Goal: Information Seeking & Learning: Find specific fact

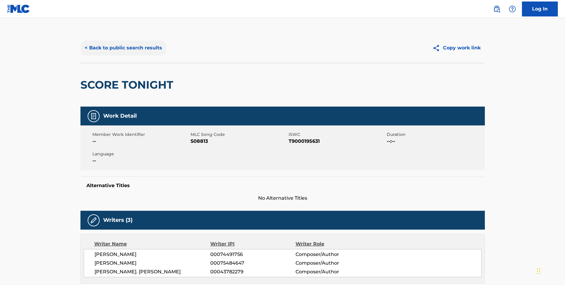
click at [133, 51] on button "< Back to public search results" at bounding box center [123, 47] width 86 height 15
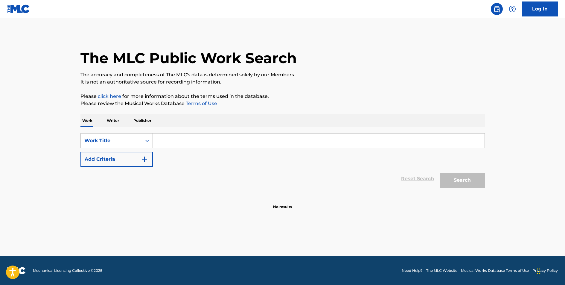
click at [171, 139] on input "Search Form" at bounding box center [319, 140] width 332 height 14
type input "[DATE]"
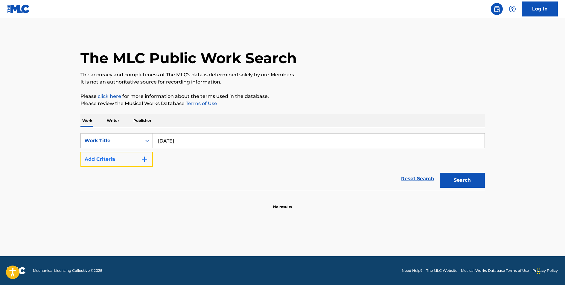
click at [139, 157] on button "Add Criteria" at bounding box center [116, 159] width 72 height 15
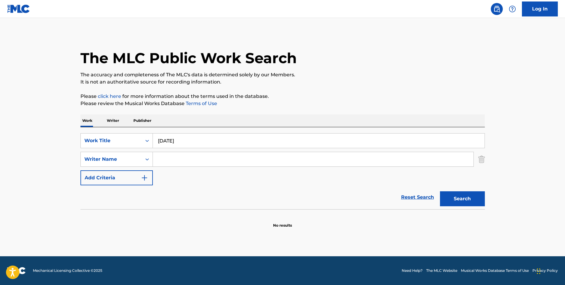
click at [176, 157] on input "Search Form" at bounding box center [313, 159] width 321 height 14
type input "FALCON"
click at [470, 199] on button "Search" at bounding box center [462, 198] width 45 height 15
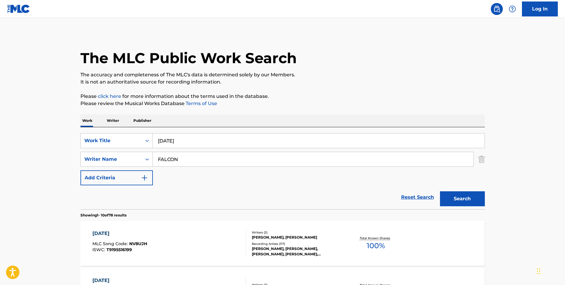
click at [120, 232] on div "[DATE]" at bounding box center [119, 233] width 55 height 7
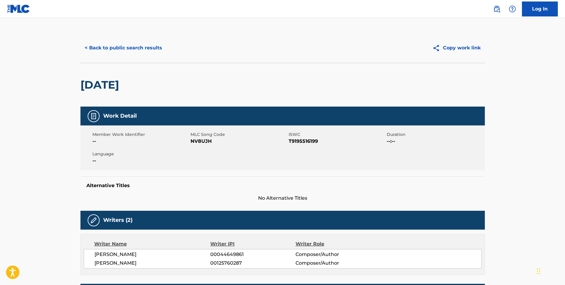
click at [198, 140] on span "NV8UJH" at bounding box center [238, 141] width 97 height 7
copy span "NV8UJH"
click at [303, 141] on span "T9195516199" at bounding box center [337, 141] width 97 height 7
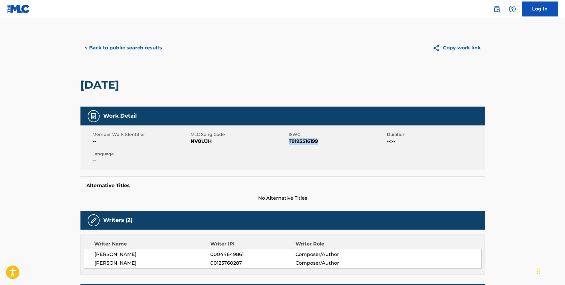
copy span "T9195516199"
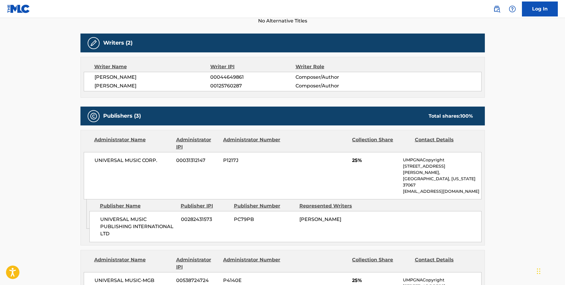
scroll to position [217, 0]
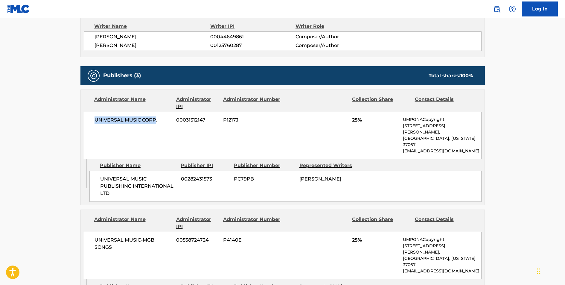
drag, startPoint x: 154, startPoint y: 120, endPoint x: 95, endPoint y: 122, distance: 58.9
click at [95, 122] on span "UNIVERSAL MUSIC CORP." at bounding box center [132, 119] width 77 height 7
copy span "UNIVERSAL MUSIC CORP"
drag, startPoint x: 112, startPoint y: 179, endPoint x: 100, endPoint y: 164, distance: 18.7
click at [100, 175] on span "UNIVERSAL MUSIC PUBLISHING INTERNATIONAL LTD" at bounding box center [138, 186] width 76 height 22
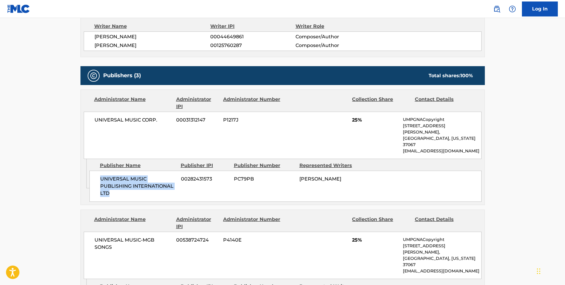
copy span "UNIVERSAL MUSIC PUBLISHING INTERNATIONAL LTD"
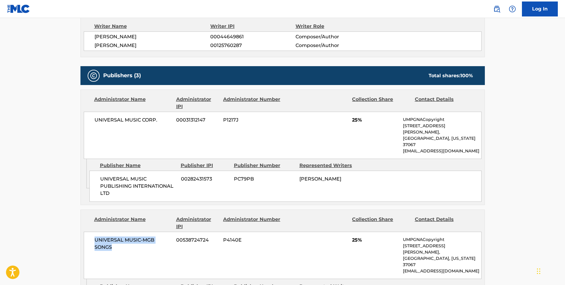
drag, startPoint x: 113, startPoint y: 234, endPoint x: 96, endPoint y: 228, distance: 18.7
click at [96, 236] on span "UNIVERSAL MUSIC-MGB SONGS" at bounding box center [132, 243] width 77 height 14
copy span "UNIVERSAL MUSIC-MGB SONGS"
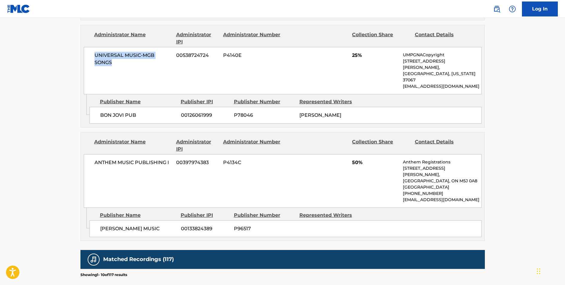
scroll to position [405, 0]
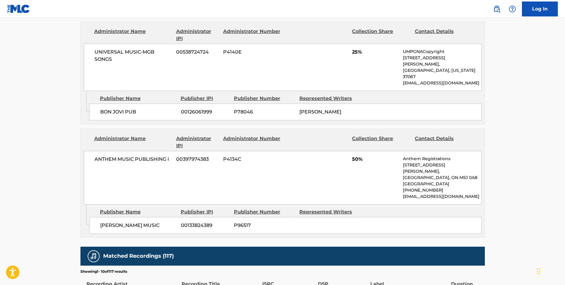
click at [153, 155] on span "ANTHEM MUSIC PUBLISHING I" at bounding box center [132, 158] width 77 height 7
copy div "ANTHEM MUSIC PUBLISHING I"
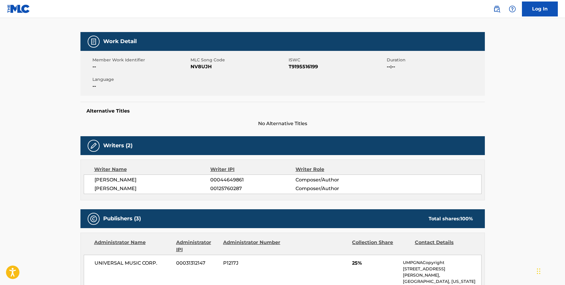
scroll to position [0, 0]
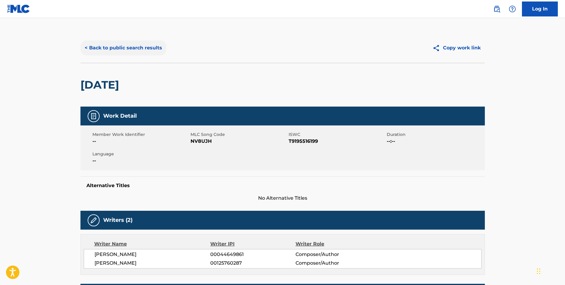
click at [141, 46] on button "< Back to public search results" at bounding box center [123, 47] width 86 height 15
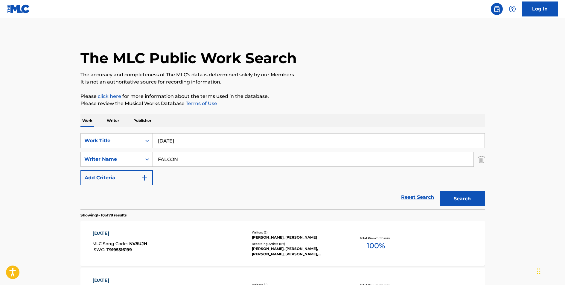
click at [172, 160] on input "FALCON" at bounding box center [313, 159] width 321 height 14
type input "[PERSON_NAME]"
click at [440, 191] on button "Search" at bounding box center [462, 198] width 45 height 15
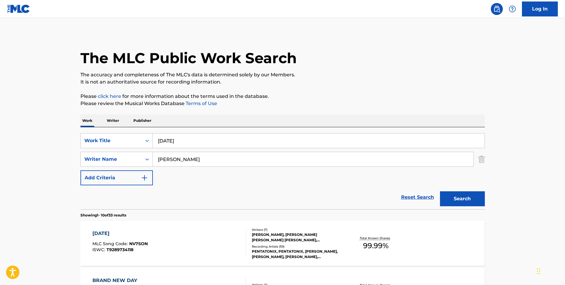
click at [118, 228] on div "[DATE] MLC Song Code : NV7SON ISWC : T9289734118 Writers ( 7 ) [PERSON_NAME], […" at bounding box center [282, 243] width 404 height 45
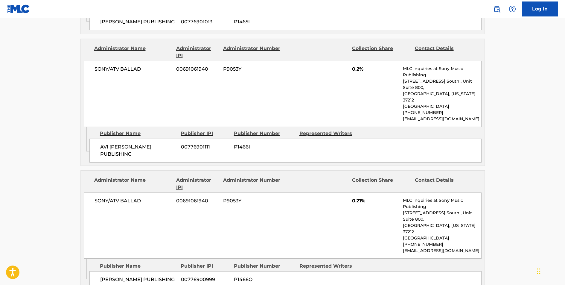
scroll to position [1182, 0]
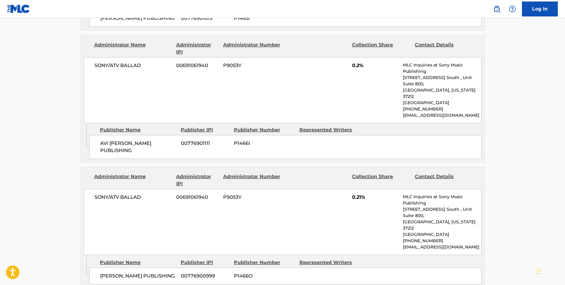
copy div "[PERSON_NAME] MUSIC"
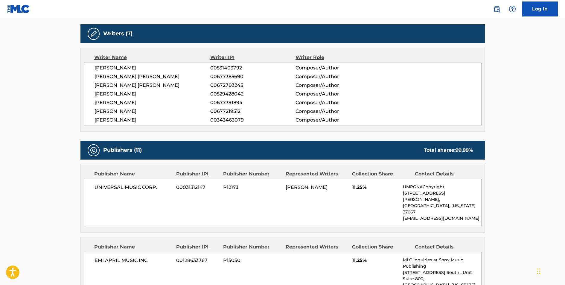
scroll to position [0, 0]
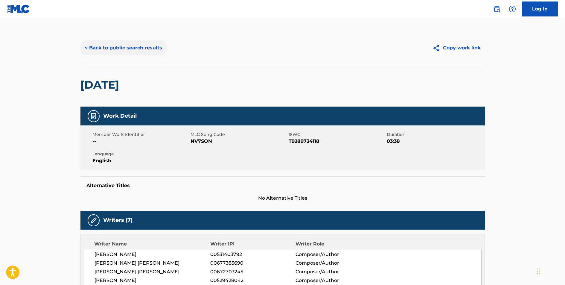
click at [127, 49] on button "< Back to public search results" at bounding box center [123, 47] width 86 height 15
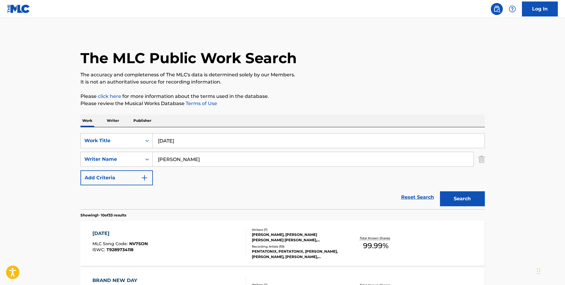
click at [183, 142] on input "[DATE]" at bounding box center [319, 140] width 332 height 14
type input "BRAND NEW"
type input "[PERSON_NAME]"
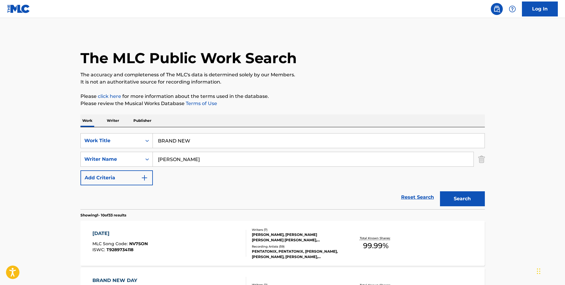
click at [440, 191] on button "Search" at bounding box center [462, 198] width 45 height 15
click at [122, 233] on div "BRAND NEW" at bounding box center [118, 233] width 53 height 7
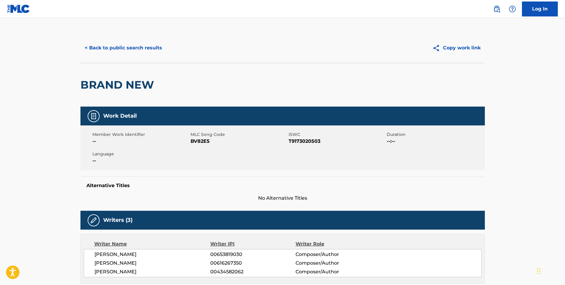
click at [198, 141] on span "BV82E5" at bounding box center [238, 141] width 97 height 7
copy span "BV82E5"
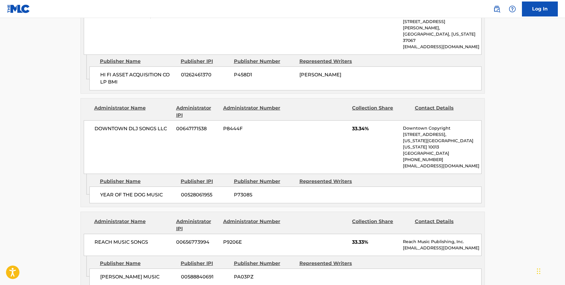
scroll to position [333, 0]
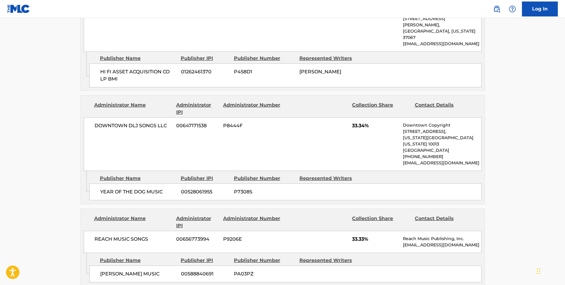
click at [141, 235] on span "REACH MUSIC SONGS" at bounding box center [132, 238] width 77 height 7
copy div "REACH MUSIC SONGS"
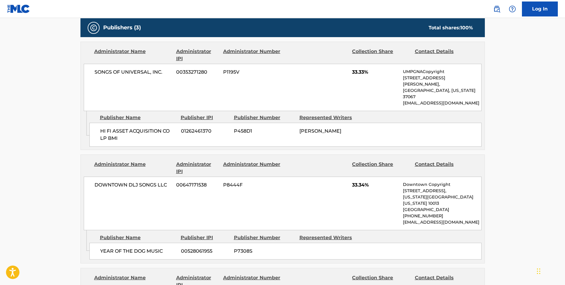
scroll to position [273, 0]
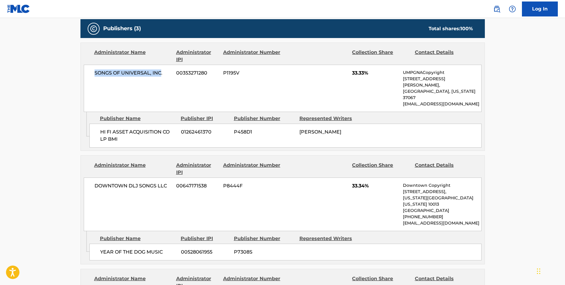
drag, startPoint x: 162, startPoint y: 72, endPoint x: 95, endPoint y: 73, distance: 66.4
click at [95, 73] on span "SONGS OF UNIVERSAL, INC." at bounding box center [132, 72] width 77 height 7
copy span "SONGS OF UNIVERSAL, INC"
drag, startPoint x: 118, startPoint y: 126, endPoint x: 100, endPoint y: 120, distance: 19.0
click at [100, 128] on span "HI FI ASSET ACQUISITION CO LP BMI" at bounding box center [138, 135] width 76 height 14
